Goal: Task Accomplishment & Management: Manage account settings

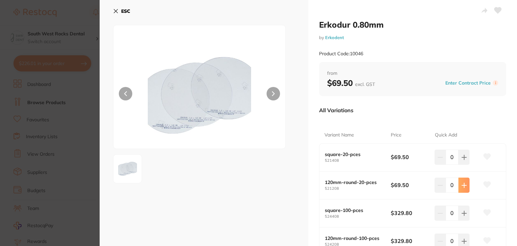
click at [462, 160] on icon at bounding box center [464, 157] width 5 height 5
type input "1"
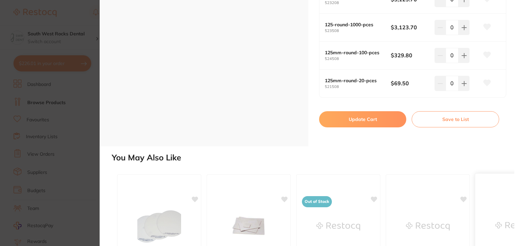
scroll to position [274, 0]
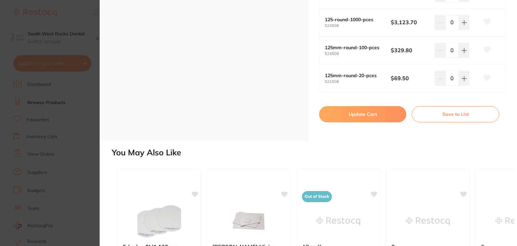
click at [354, 112] on button "Update Cart" at bounding box center [362, 114] width 87 height 16
checkbox input "false"
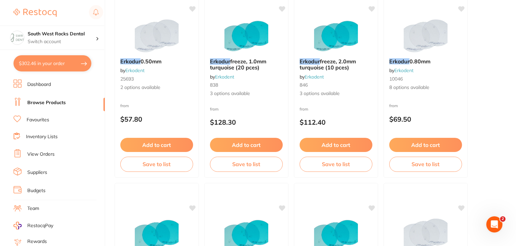
click at [44, 101] on link "Browse Products" at bounding box center [46, 102] width 38 height 7
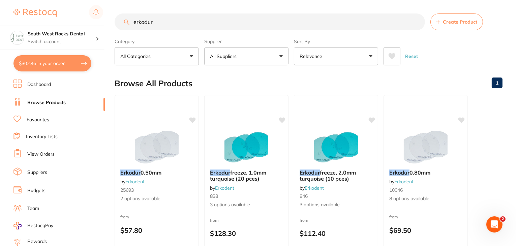
click at [35, 83] on link "Dashboard" at bounding box center [39, 84] width 24 height 7
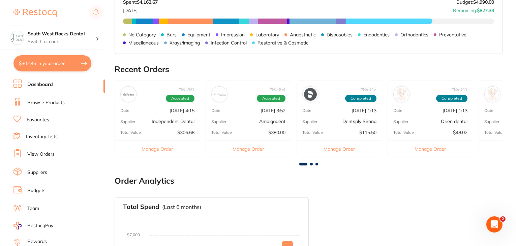
scroll to position [145, 0]
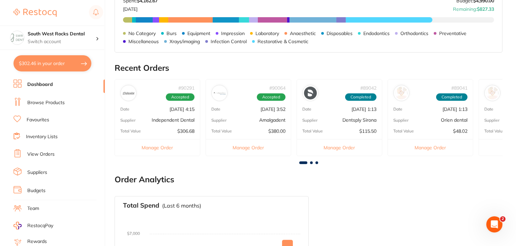
click at [275, 108] on p "[DATE] 3:52" at bounding box center [272, 108] width 25 height 5
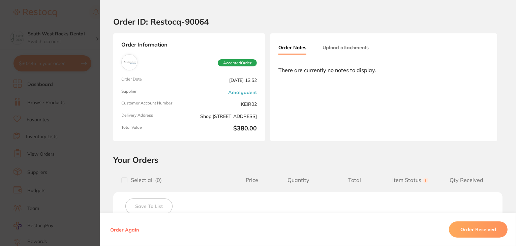
scroll to position [0, 0]
